Goal: Information Seeking & Learning: Learn about a topic

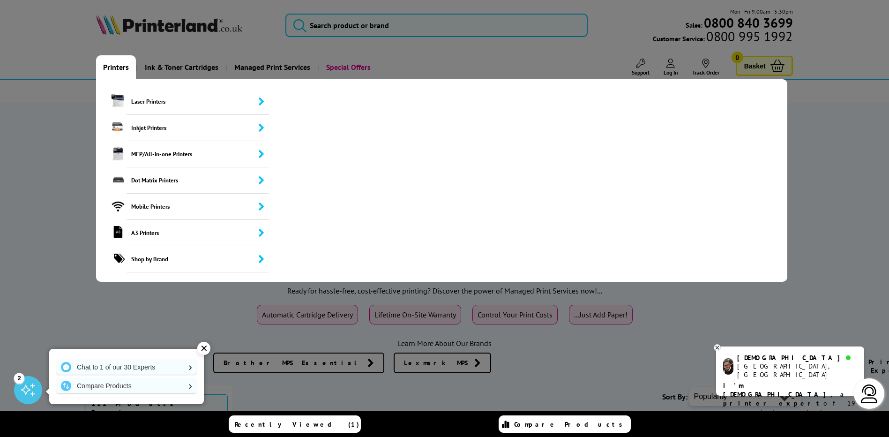
click at [114, 66] on link "Printers" at bounding box center [116, 67] width 40 height 24
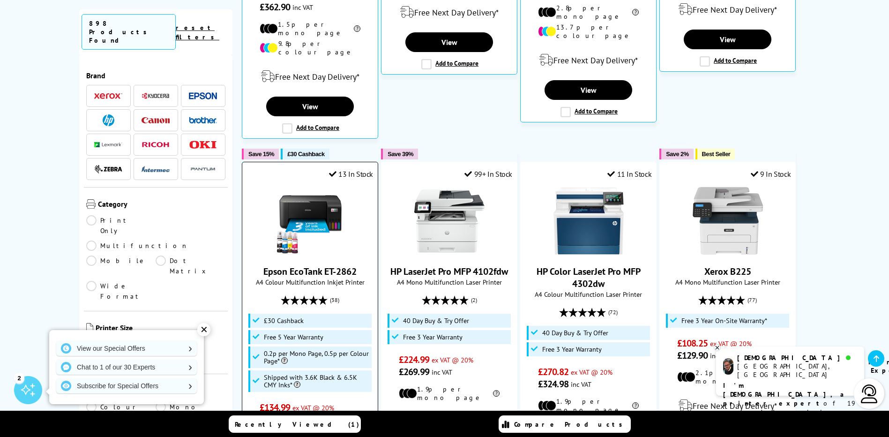
scroll to position [531, 0]
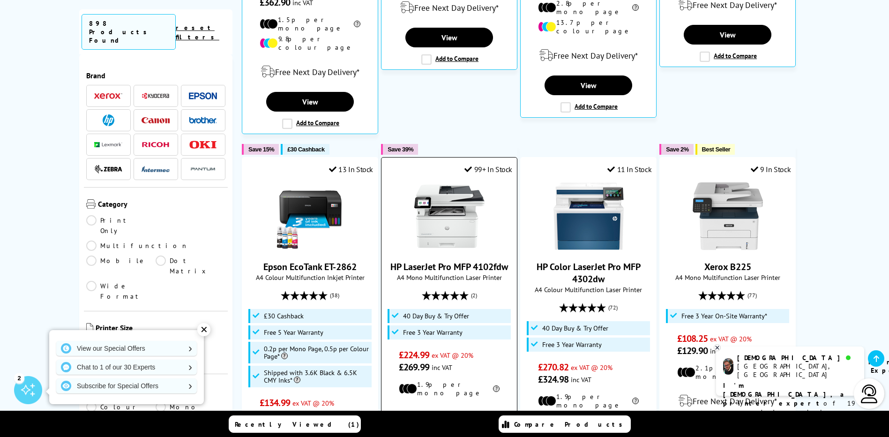
click at [458, 182] on img at bounding box center [449, 216] width 70 height 70
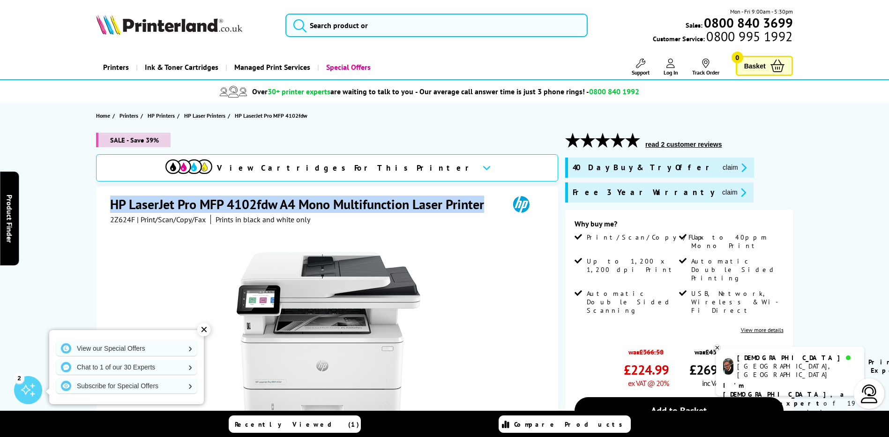
drag, startPoint x: 111, startPoint y: 208, endPoint x: 508, endPoint y: 214, distance: 396.6
click at [508, 214] on div "HP LaserJet Pro MFP 4102fdw A4 Mono Multifunction Laser Printer" at bounding box center [328, 204] width 436 height 19
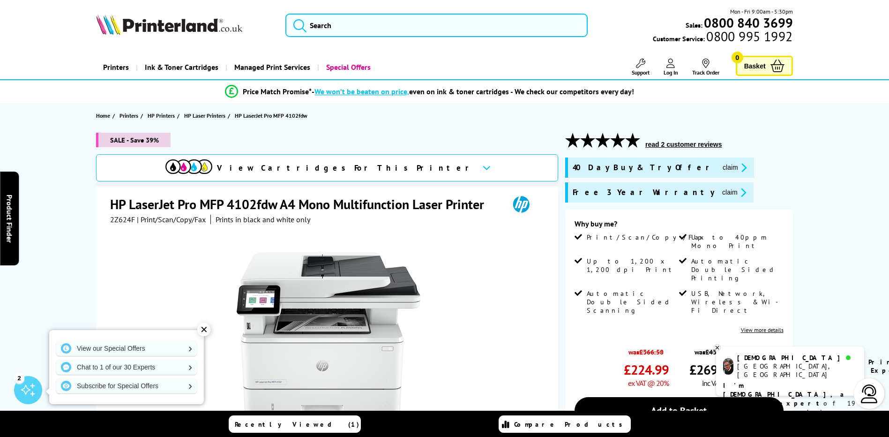
drag, startPoint x: 497, startPoint y: 210, endPoint x: 121, endPoint y: 222, distance: 376.1
click at [121, 222] on span "2Z624F" at bounding box center [122, 219] width 25 height 9
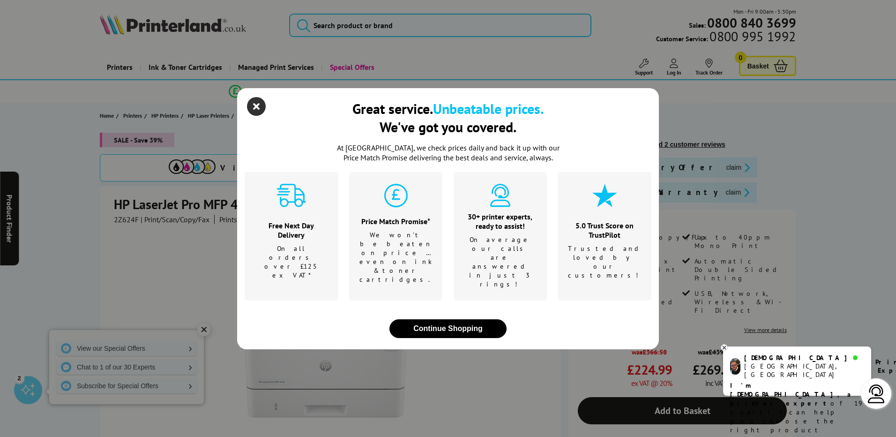
click at [253, 116] on icon "close modal" at bounding box center [256, 106] width 19 height 19
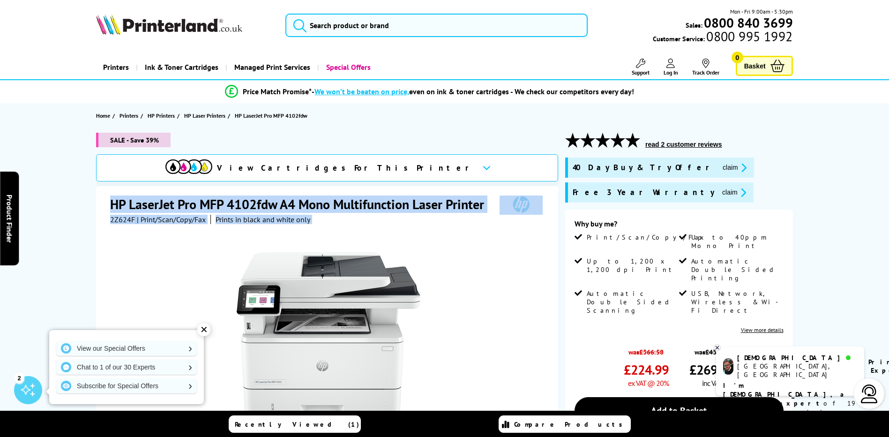
drag, startPoint x: 109, startPoint y: 203, endPoint x: 348, endPoint y: 234, distance: 241.5
click at [348, 234] on div "HP LaserJet Pro MFP 4102fdw A4 Mono Multifunction Laser Printer 2Z624F | Print/…" at bounding box center [327, 388] width 462 height 404
drag, startPoint x: 348, startPoint y: 232, endPoint x: 214, endPoint y: 229, distance: 134.1
click at [214, 229] on div at bounding box center [328, 330] width 436 height 212
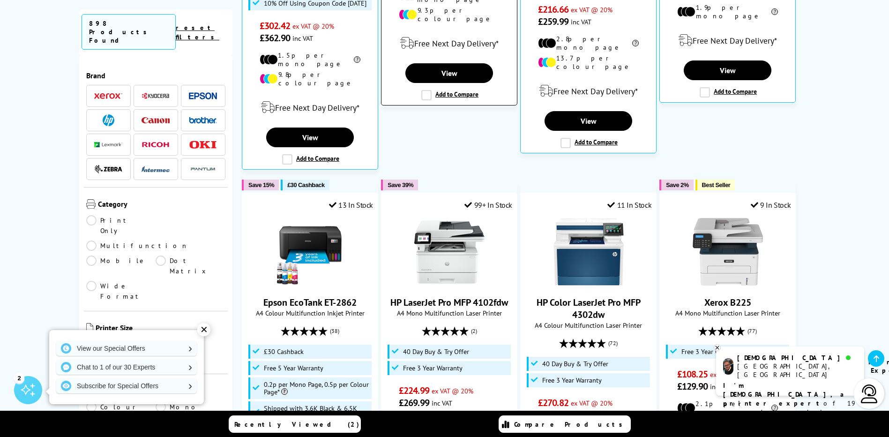
scroll to position [500, 0]
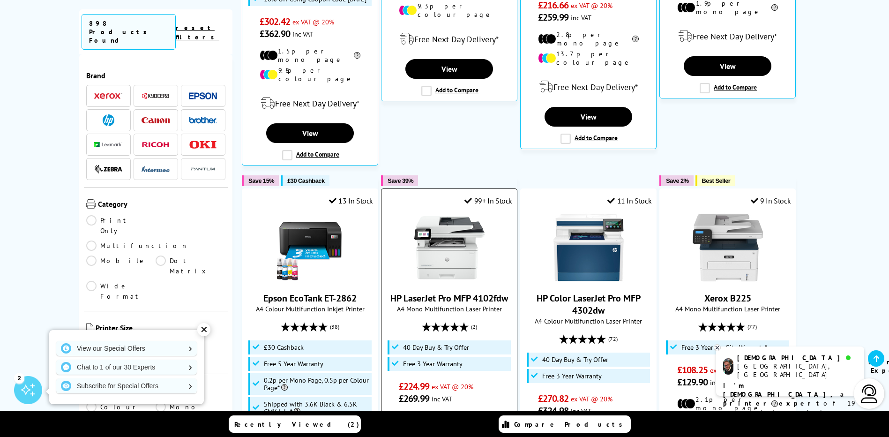
click at [461, 235] on img at bounding box center [449, 247] width 70 height 70
